Goal: Task Accomplishment & Management: Use online tool/utility

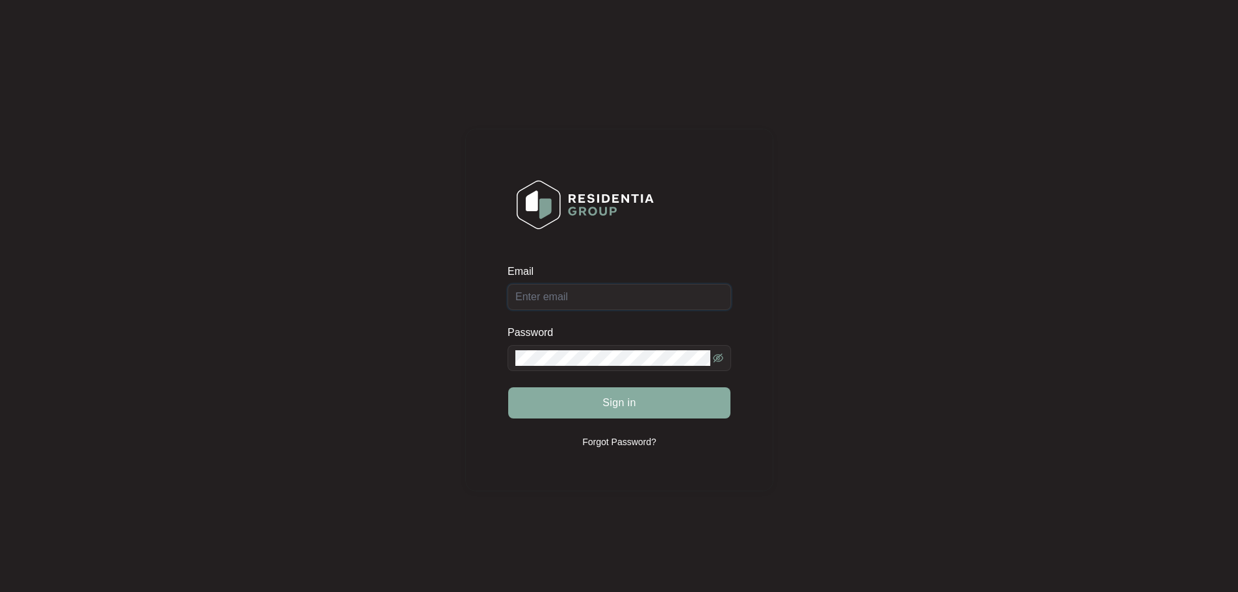
type input "[EMAIL_ADDRESS][DOMAIN_NAME]"
click at [616, 398] on span "Sign in" at bounding box center [619, 403] width 34 height 16
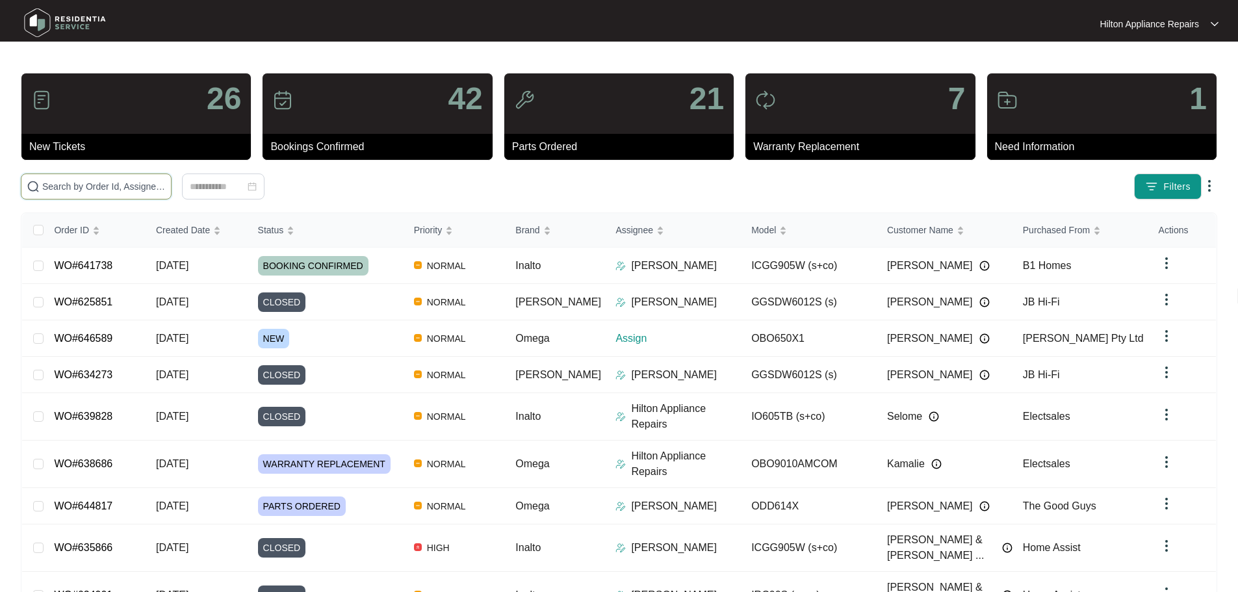
click at [166, 187] on input "text" at bounding box center [103, 186] width 123 height 14
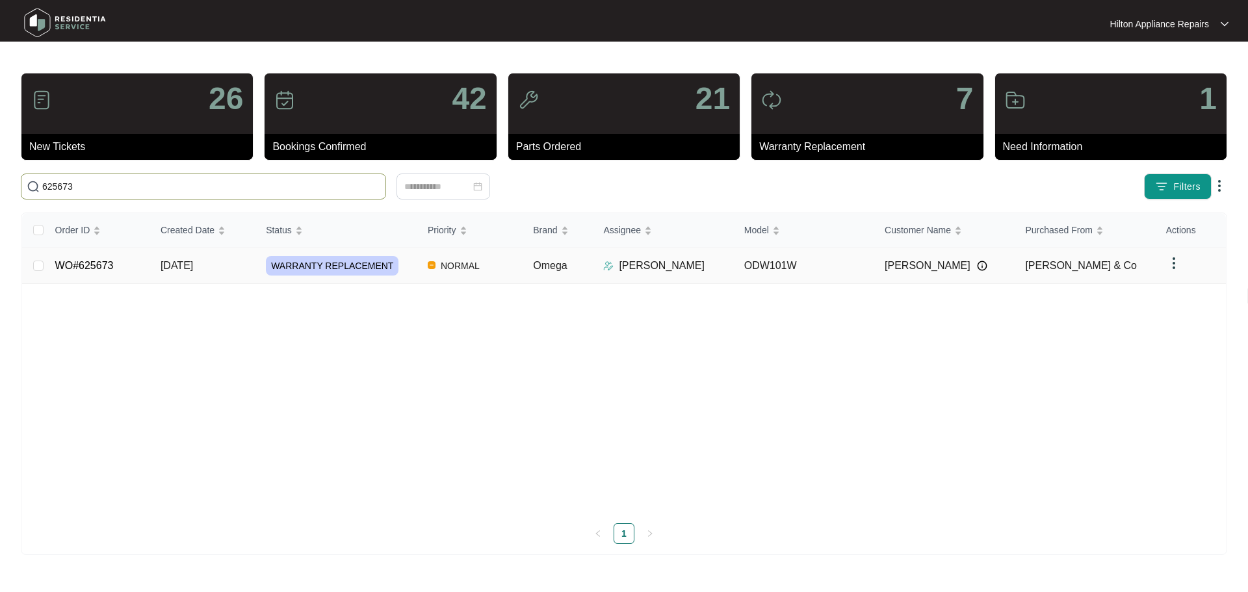
type input "625673"
click at [506, 270] on td "NORMAL" at bounding box center [469, 266] width 105 height 36
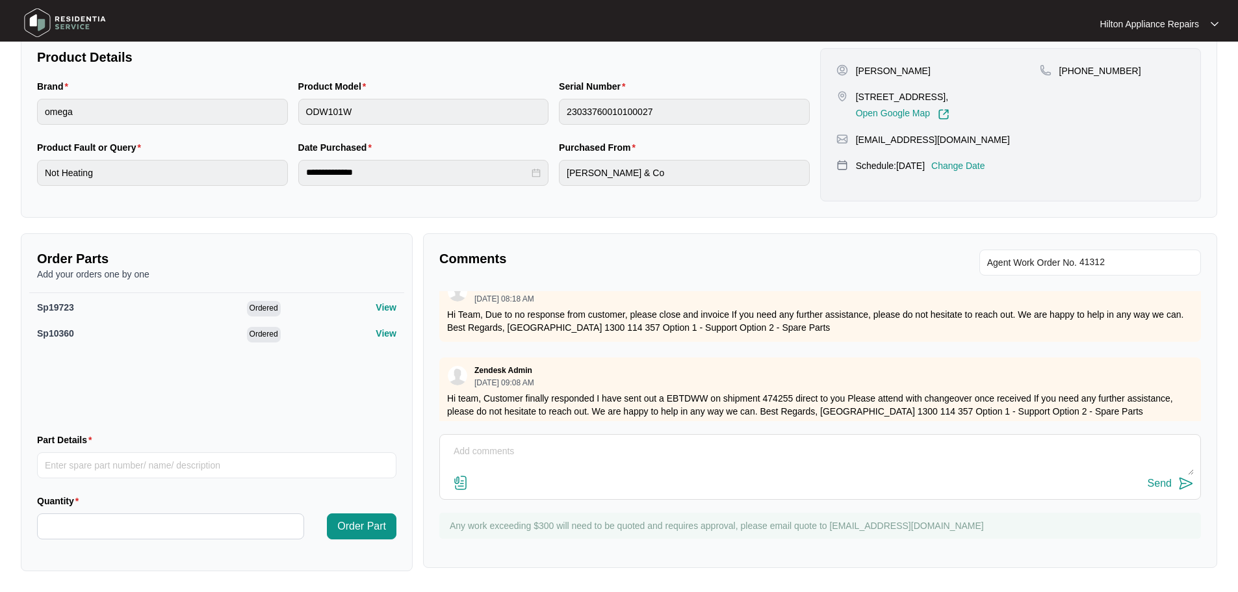
scroll to position [1194, 0]
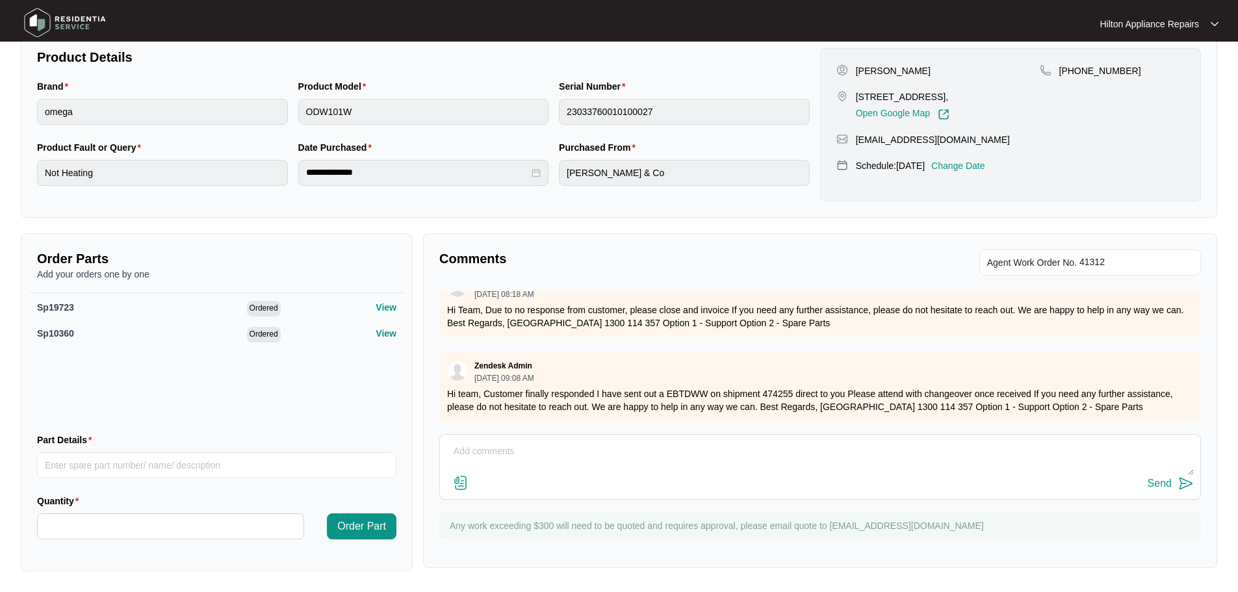
click at [979, 169] on p "Change Date" at bounding box center [958, 165] width 54 height 13
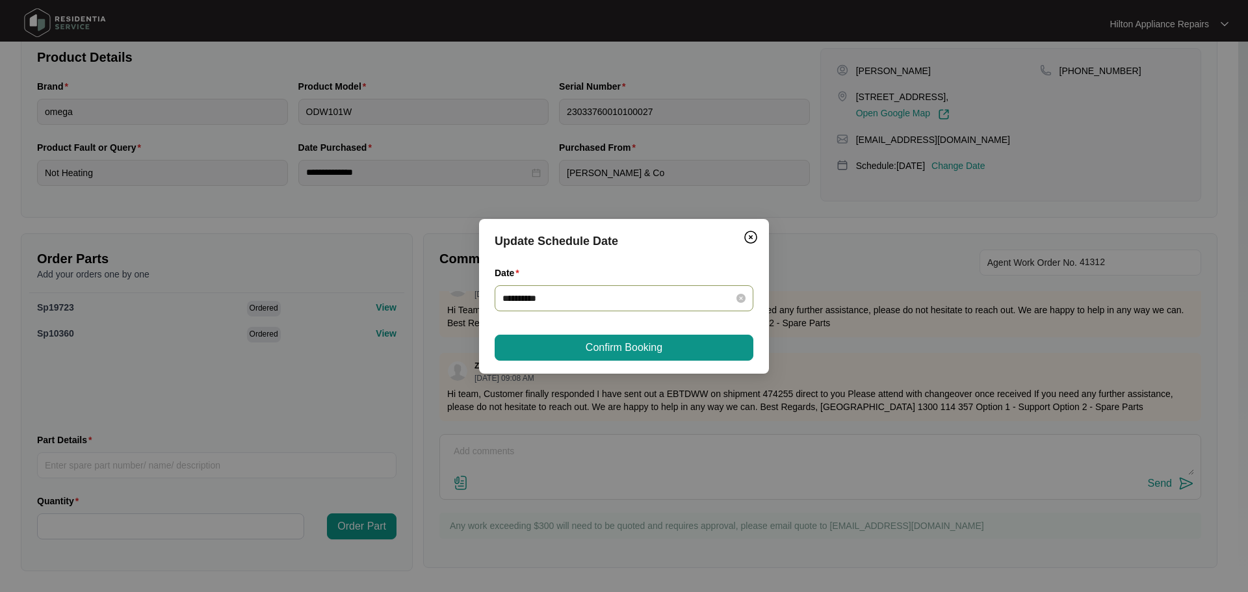
click at [744, 305] on div "**********" at bounding box center [624, 298] width 259 height 26
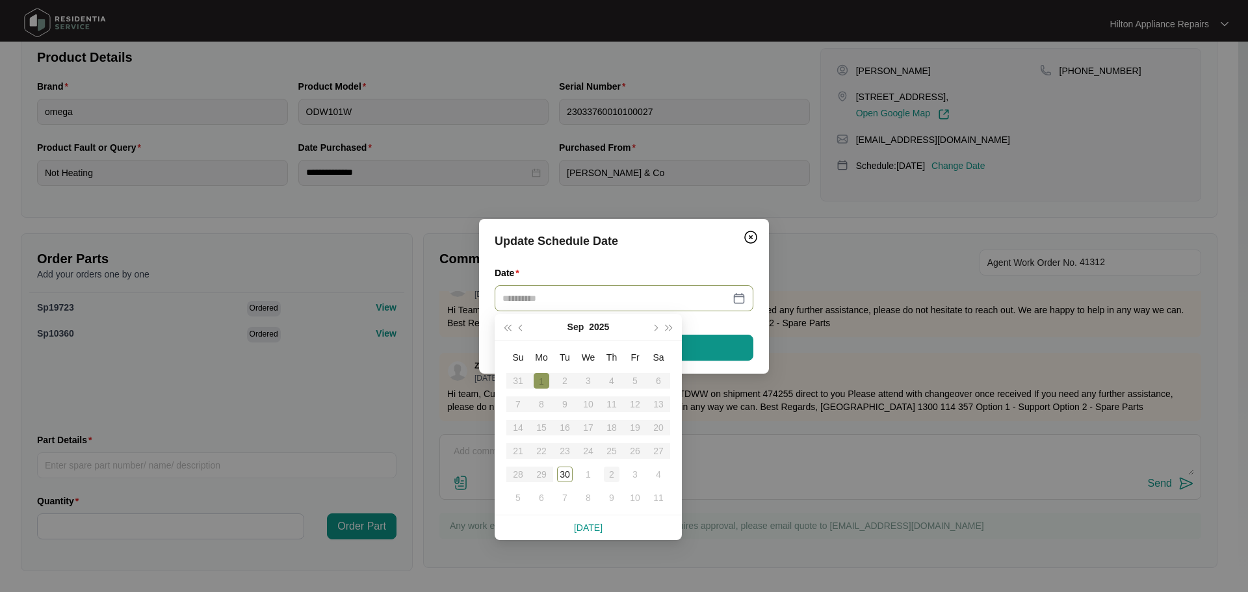
type input "**********"
click at [608, 478] on div "2" at bounding box center [612, 475] width 16 height 16
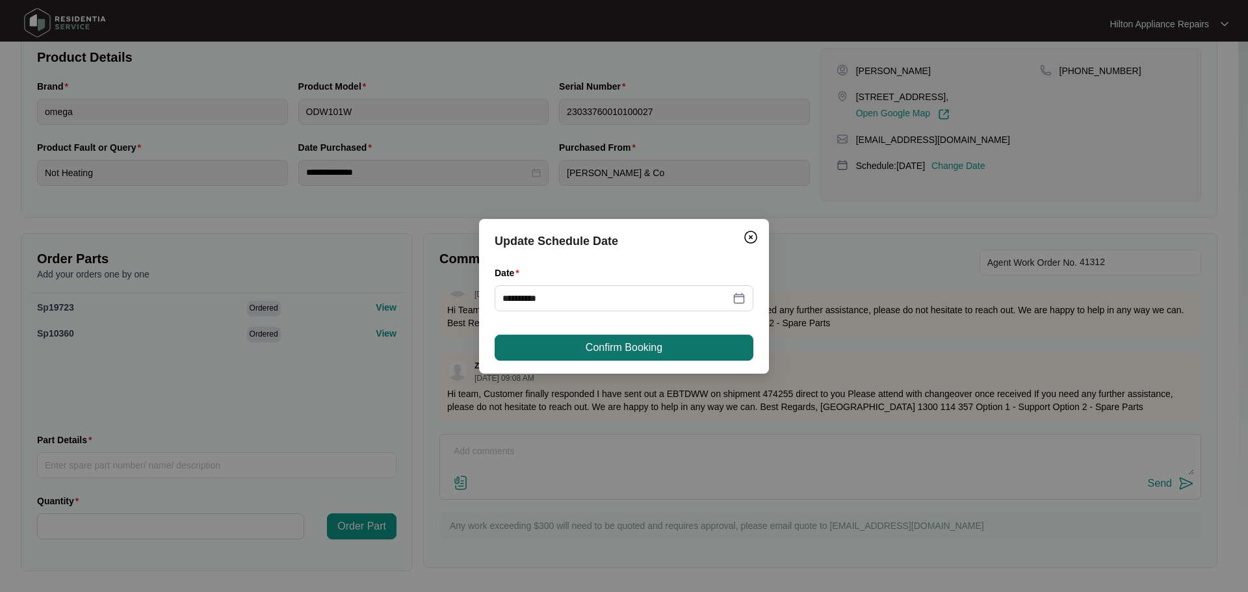
click at [616, 345] on span "Confirm Booking" at bounding box center [624, 348] width 77 height 16
